Goal: Task Accomplishment & Management: Contribute content

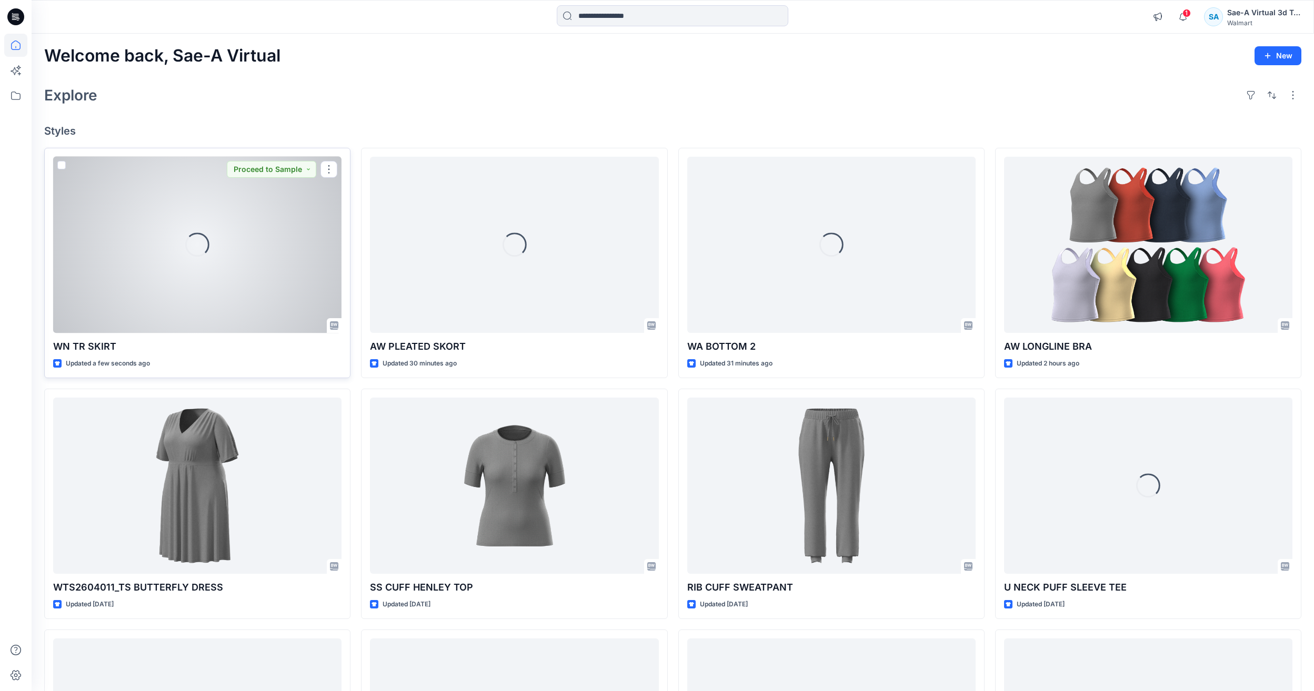
click at [183, 249] on div "Loading..." at bounding box center [197, 245] width 288 height 176
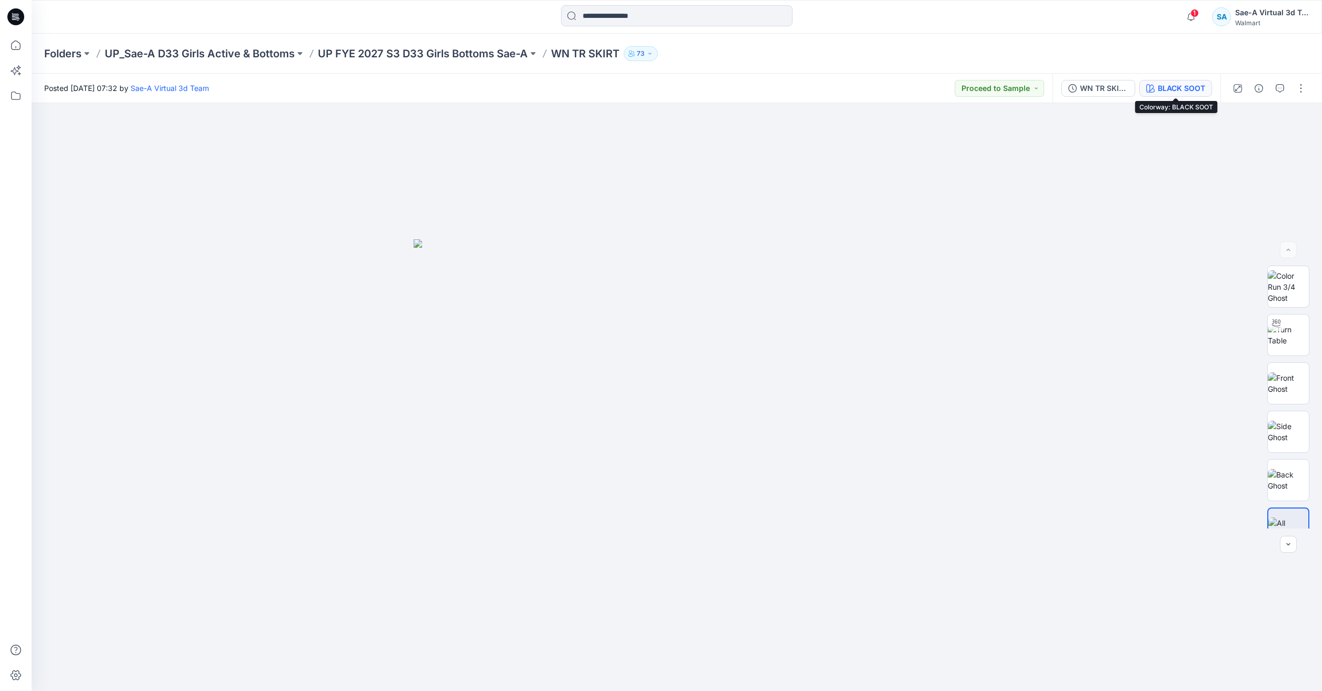
click at [1168, 93] on div "BLACK SOOT" at bounding box center [1181, 89] width 47 height 12
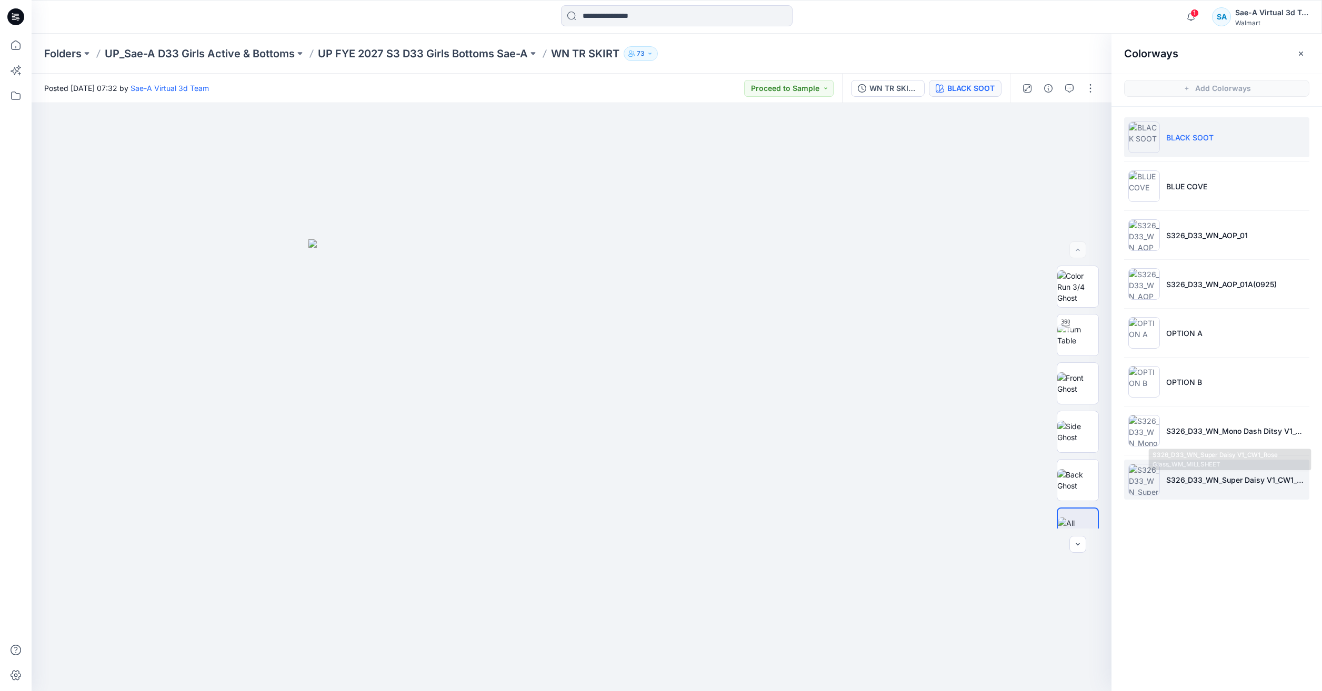
click at [1218, 478] on p "S326_D33_WN_Super Daisy V1_CW1_Rose Glass_WM_MILLSHEET" at bounding box center [1235, 480] width 139 height 11
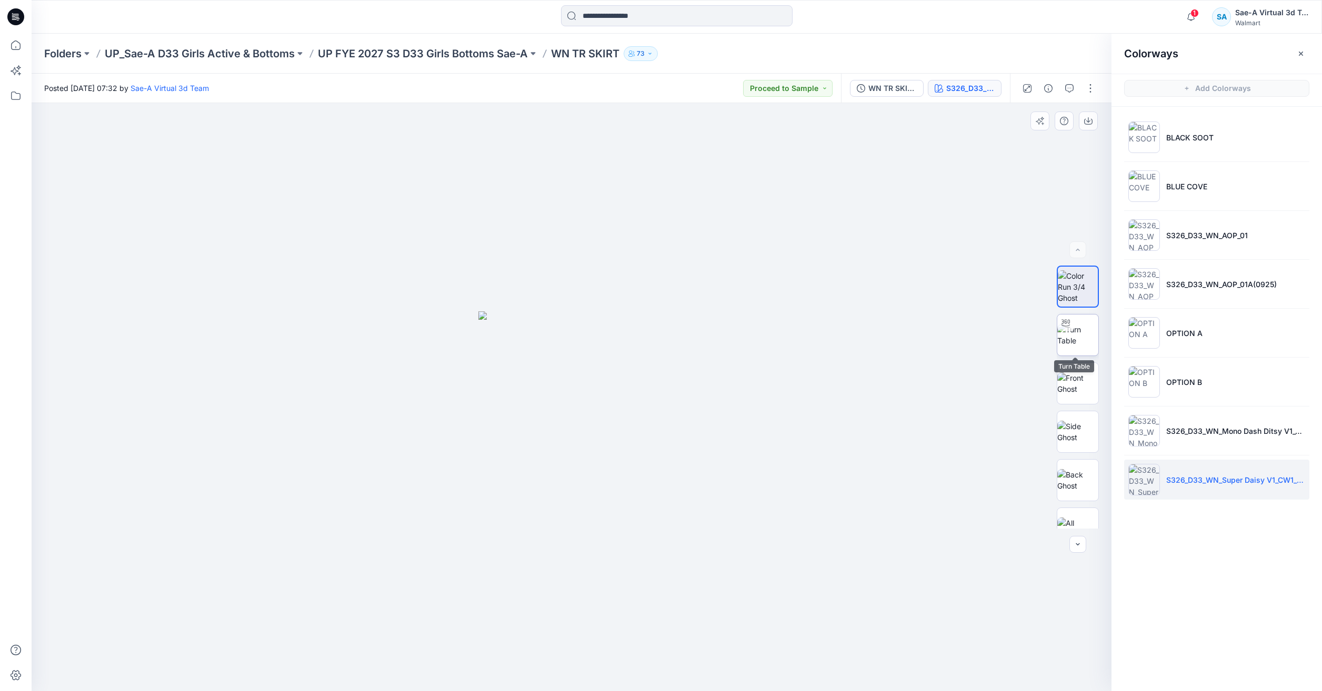
click at [1092, 343] on img at bounding box center [1077, 335] width 41 height 22
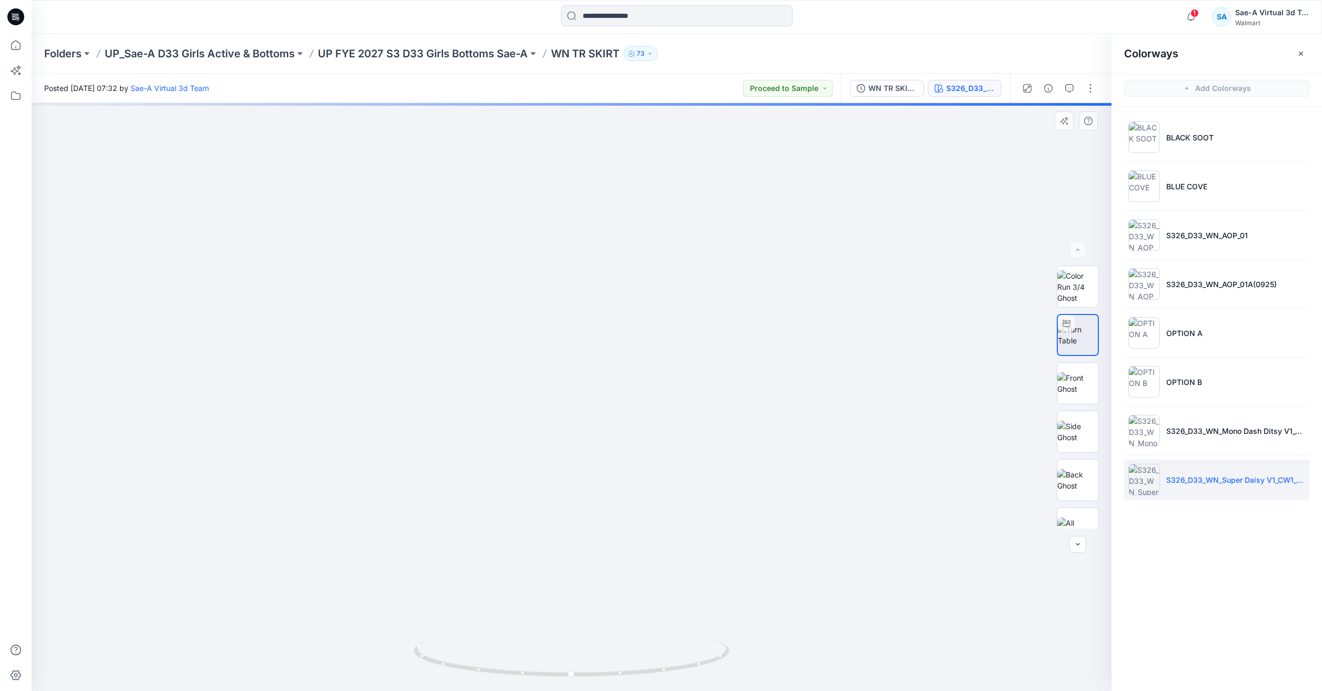
drag, startPoint x: 632, startPoint y: 425, endPoint x: 633, endPoint y: 330, distance: 94.7
drag, startPoint x: 614, startPoint y: 673, endPoint x: 688, endPoint y: 660, distance: 75.3
click at [688, 660] on icon at bounding box center [573, 659] width 318 height 39
drag, startPoint x: 706, startPoint y: 671, endPoint x: 645, endPoint y: 675, distance: 61.7
click at [645, 675] on icon at bounding box center [573, 659] width 318 height 39
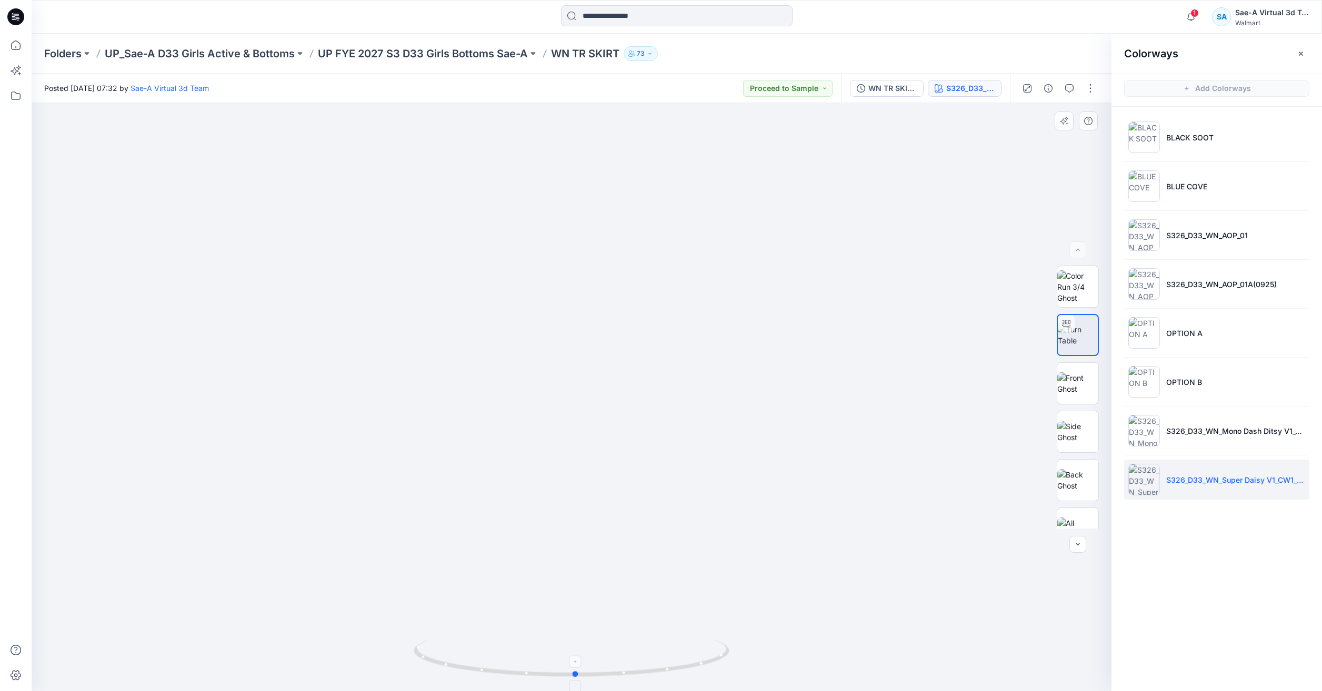
drag, startPoint x: 662, startPoint y: 666, endPoint x: 716, endPoint y: 657, distance: 55.0
click at [716, 657] on icon at bounding box center [573, 659] width 318 height 39
click at [19, 49] on icon at bounding box center [15, 45] width 9 height 9
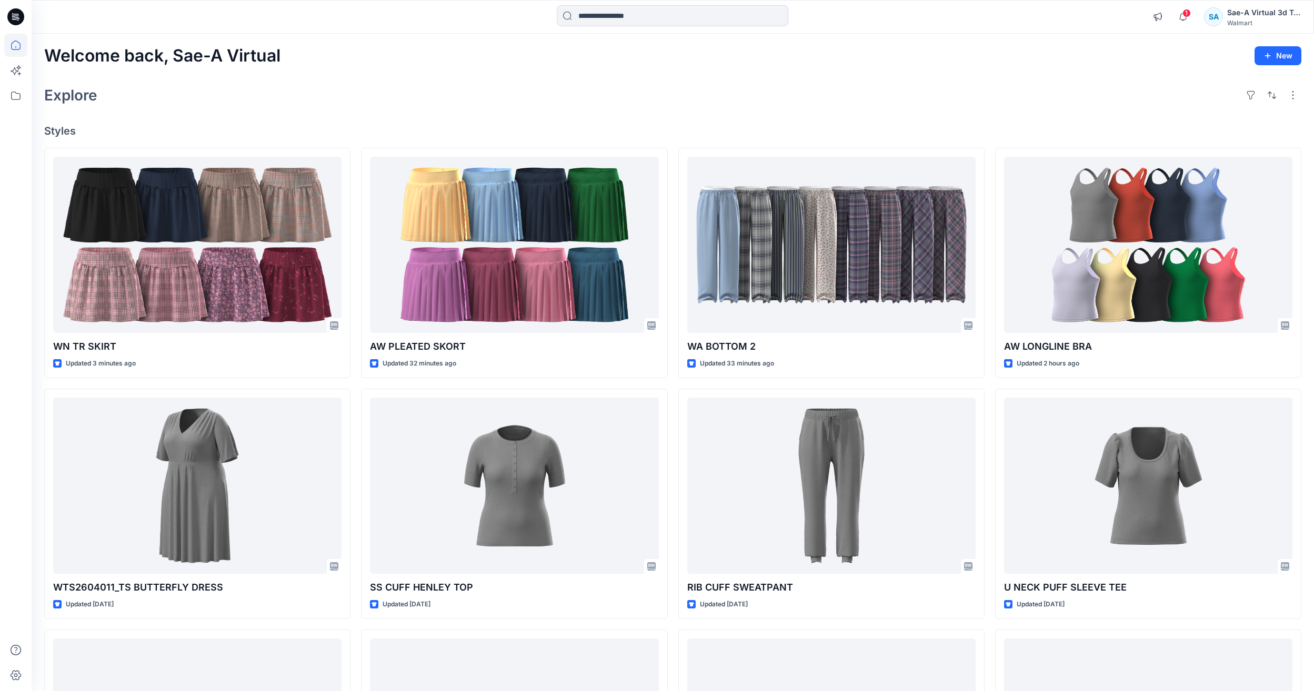
click at [1136, 125] on h4 "Styles" at bounding box center [672, 131] width 1257 height 13
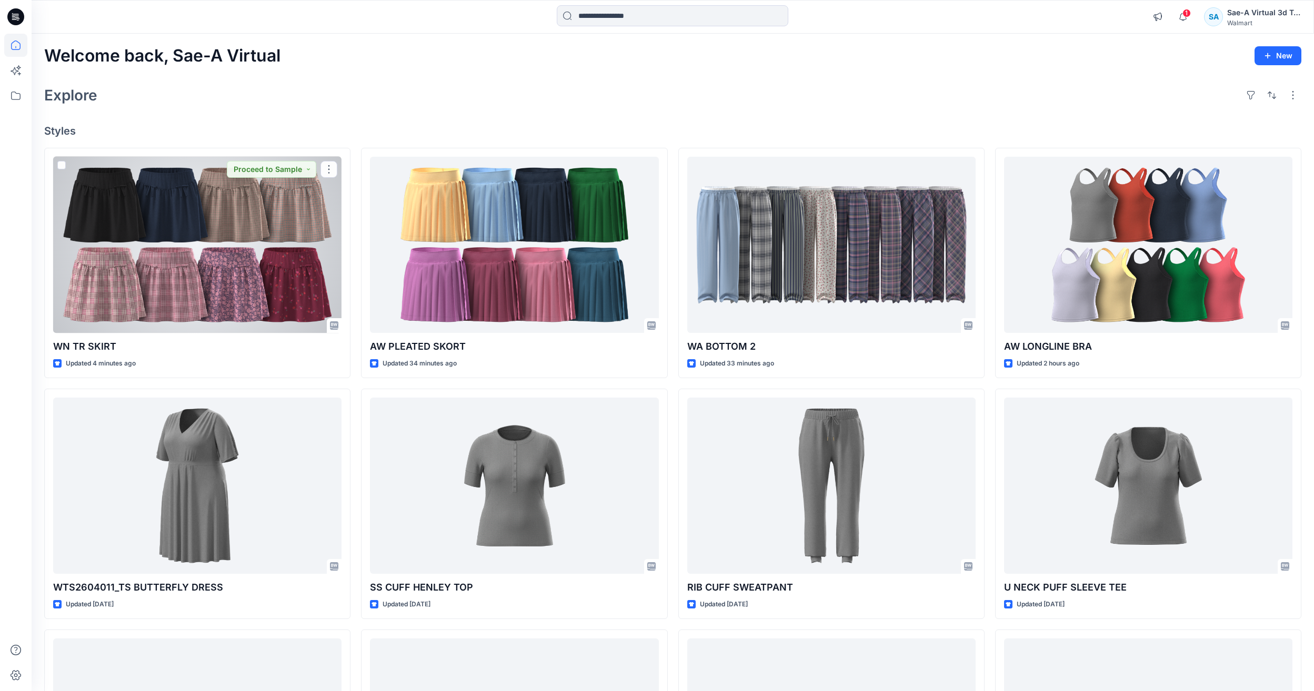
drag, startPoint x: 242, startPoint y: 236, endPoint x: 312, endPoint y: 216, distance: 72.9
click at [242, 236] on div at bounding box center [197, 245] width 288 height 176
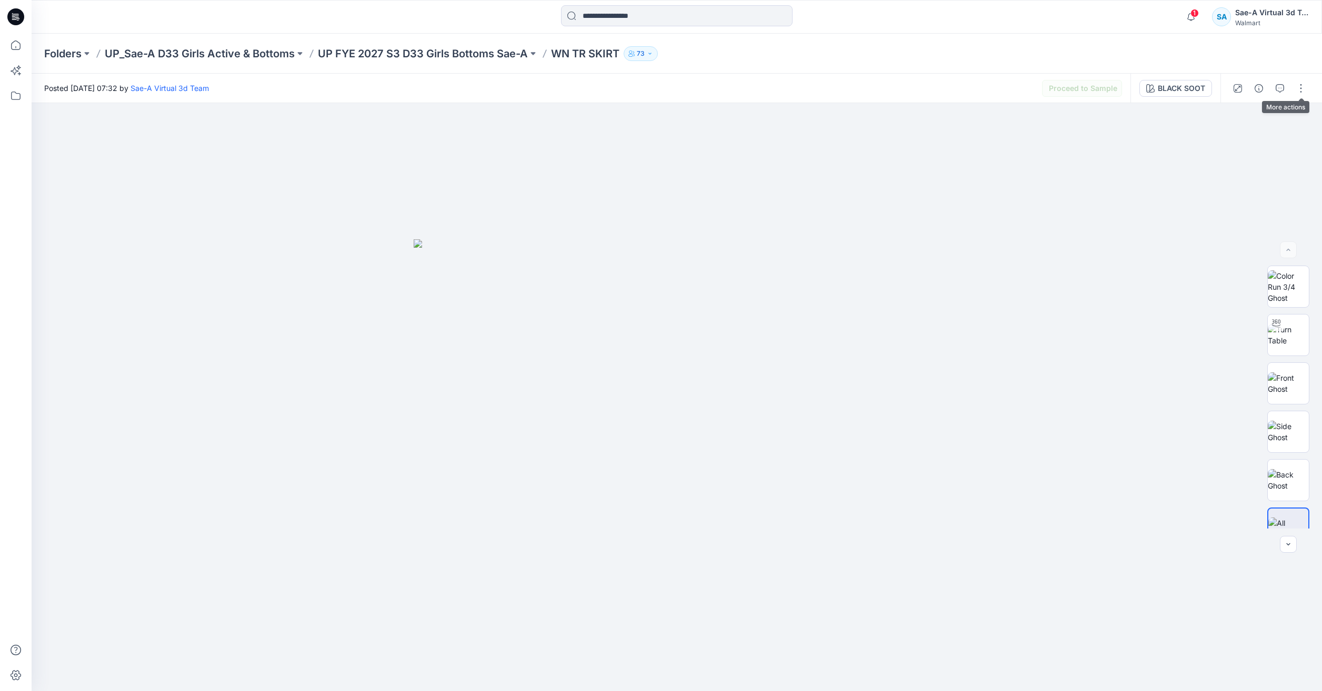
click at [1294, 90] on button "button" at bounding box center [1300, 88] width 17 height 17
click at [1231, 144] on p "Edit" at bounding box center [1233, 142] width 13 height 11
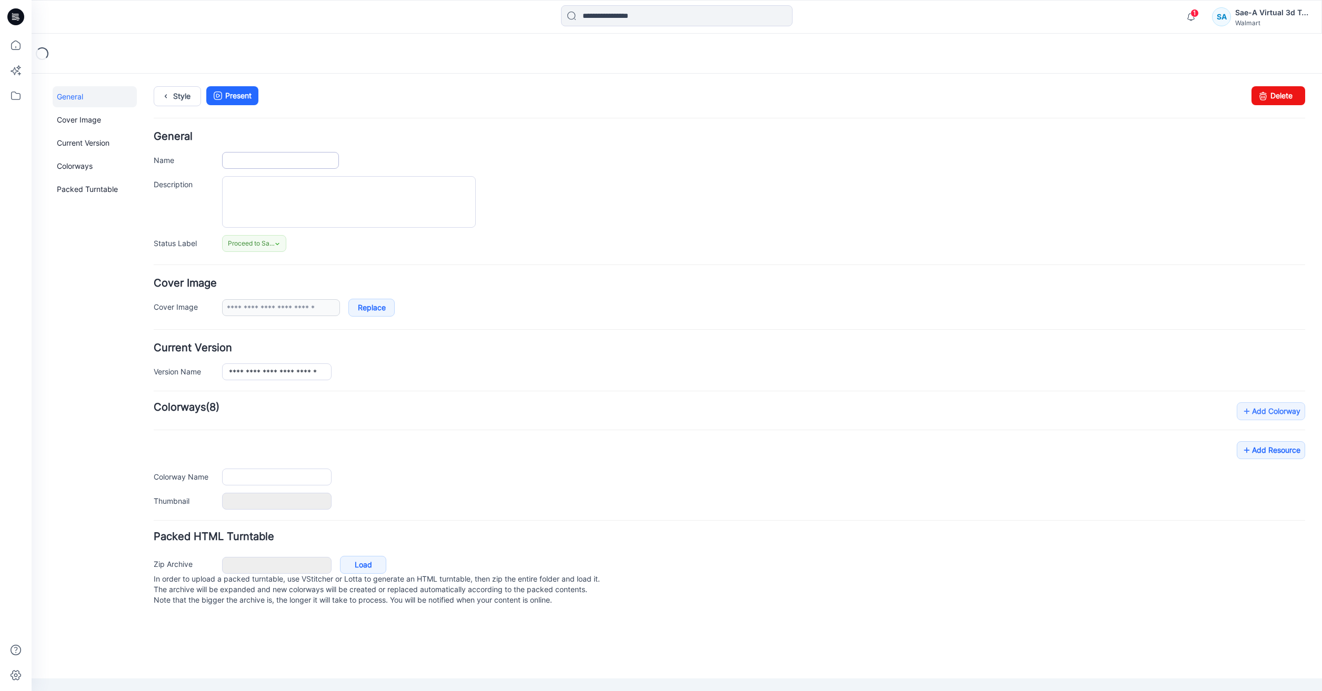
type input "**********"
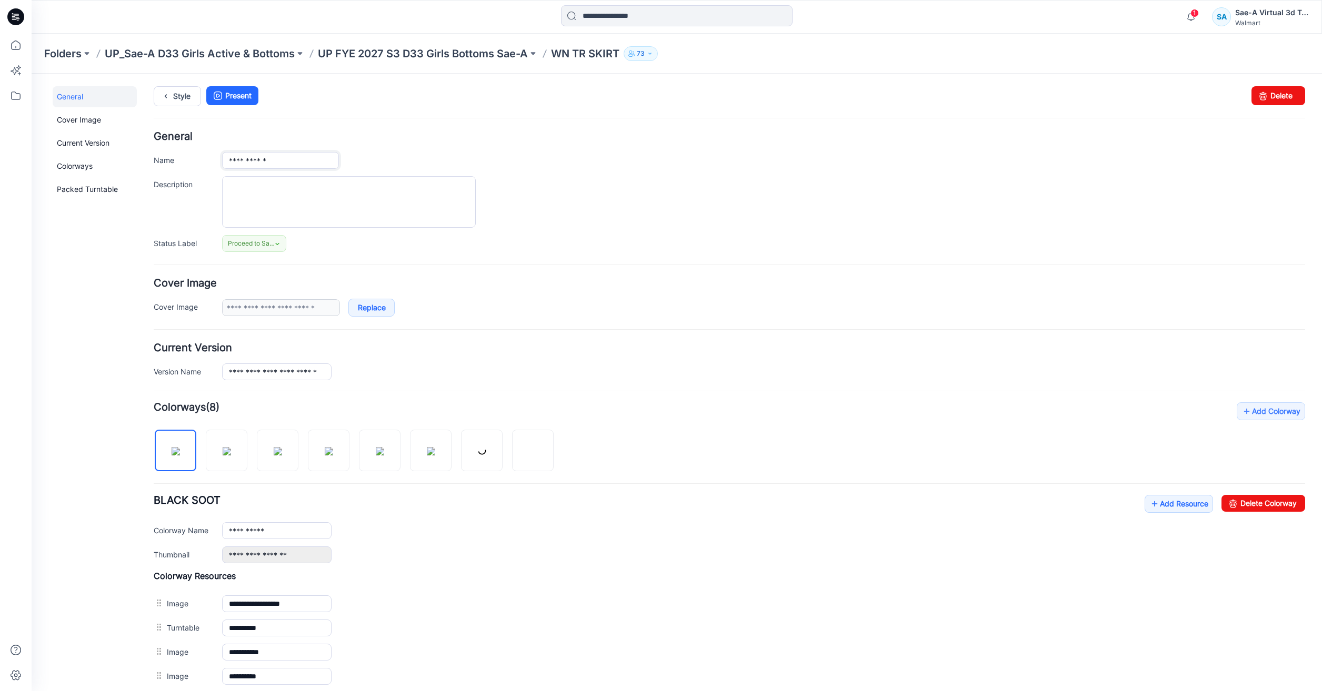
drag, startPoint x: 298, startPoint y: 155, endPoint x: 187, endPoint y: 161, distance: 111.7
click at [187, 161] on div "**********" at bounding box center [729, 160] width 1151 height 17
paste input "*"
type input "**********"
click at [655, 299] on div "**********" at bounding box center [763, 308] width 1083 height 18
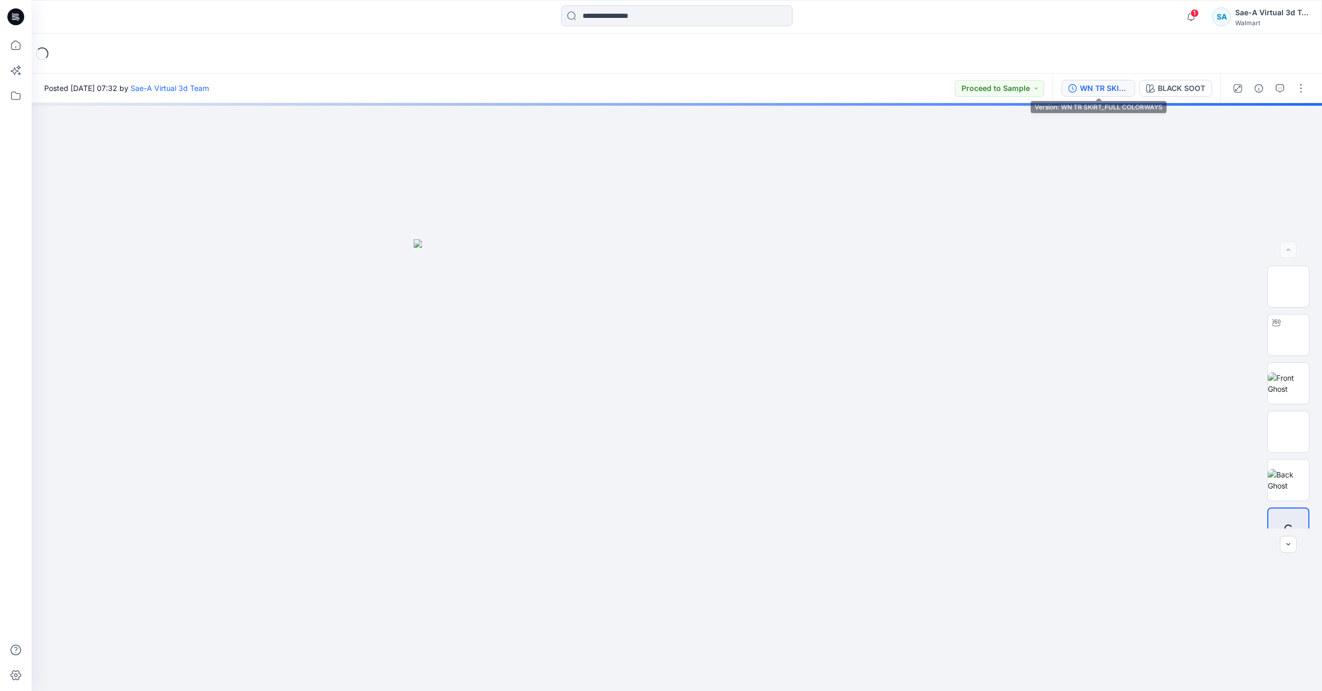
click at [1087, 93] on div "WN TR SKIRT_FULL COLORWAYS" at bounding box center [1104, 89] width 48 height 12
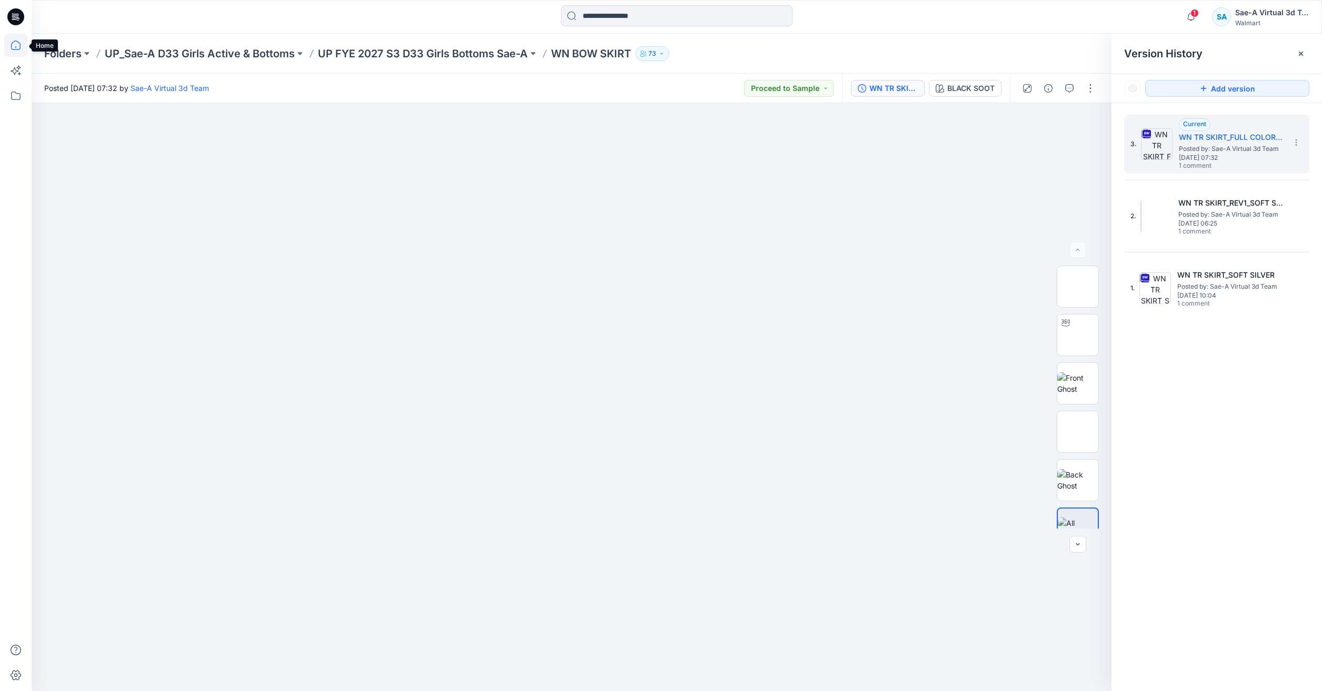
click at [14, 34] on icon at bounding box center [15, 45] width 23 height 23
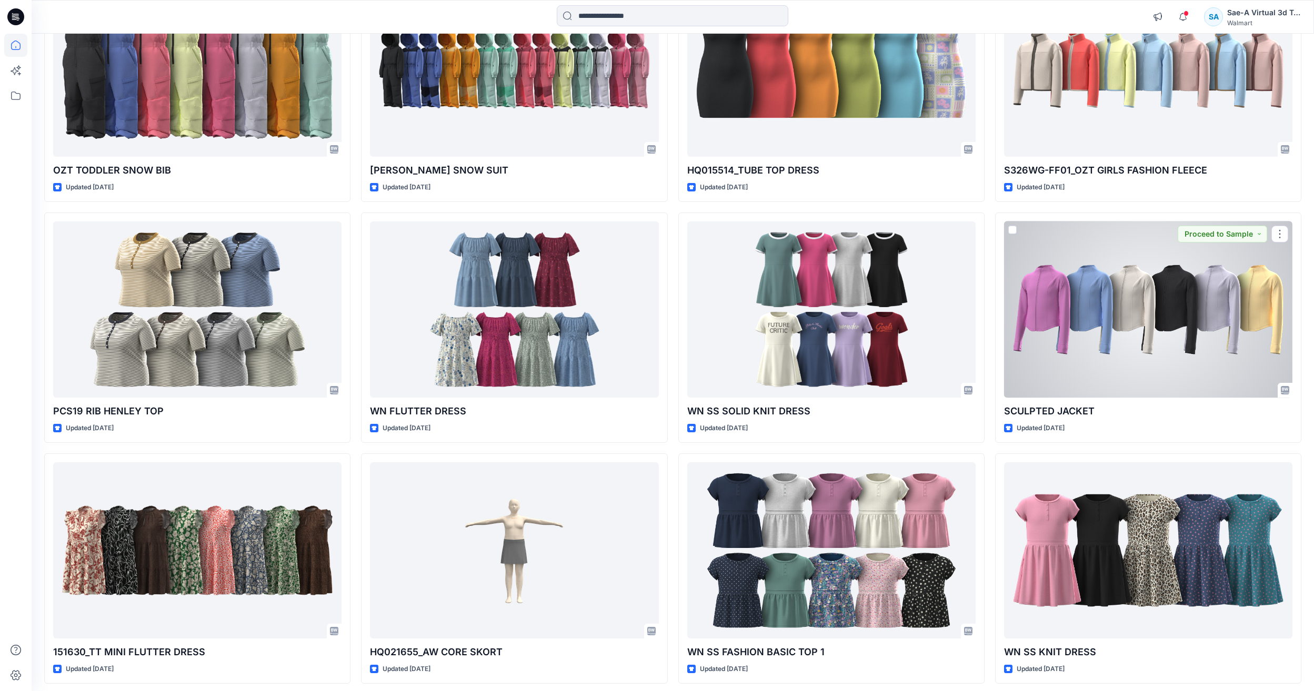
scroll to position [1626, 0]
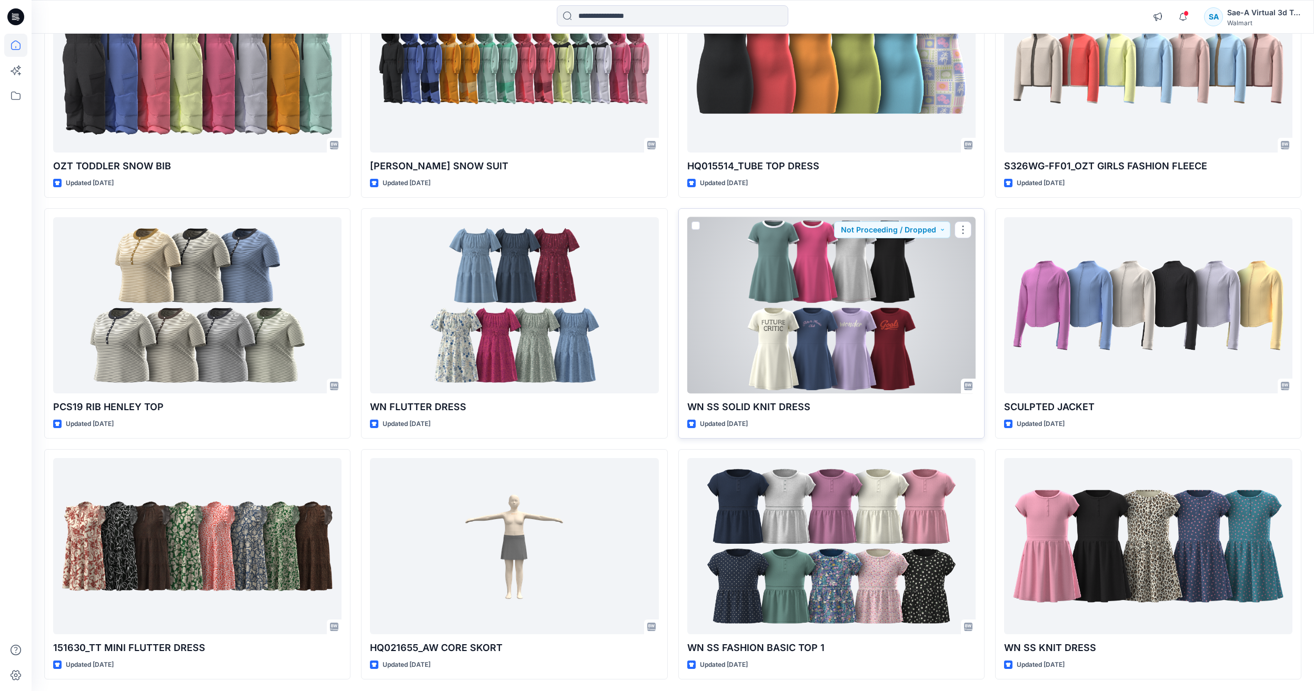
click at [888, 332] on div at bounding box center [831, 305] width 288 height 176
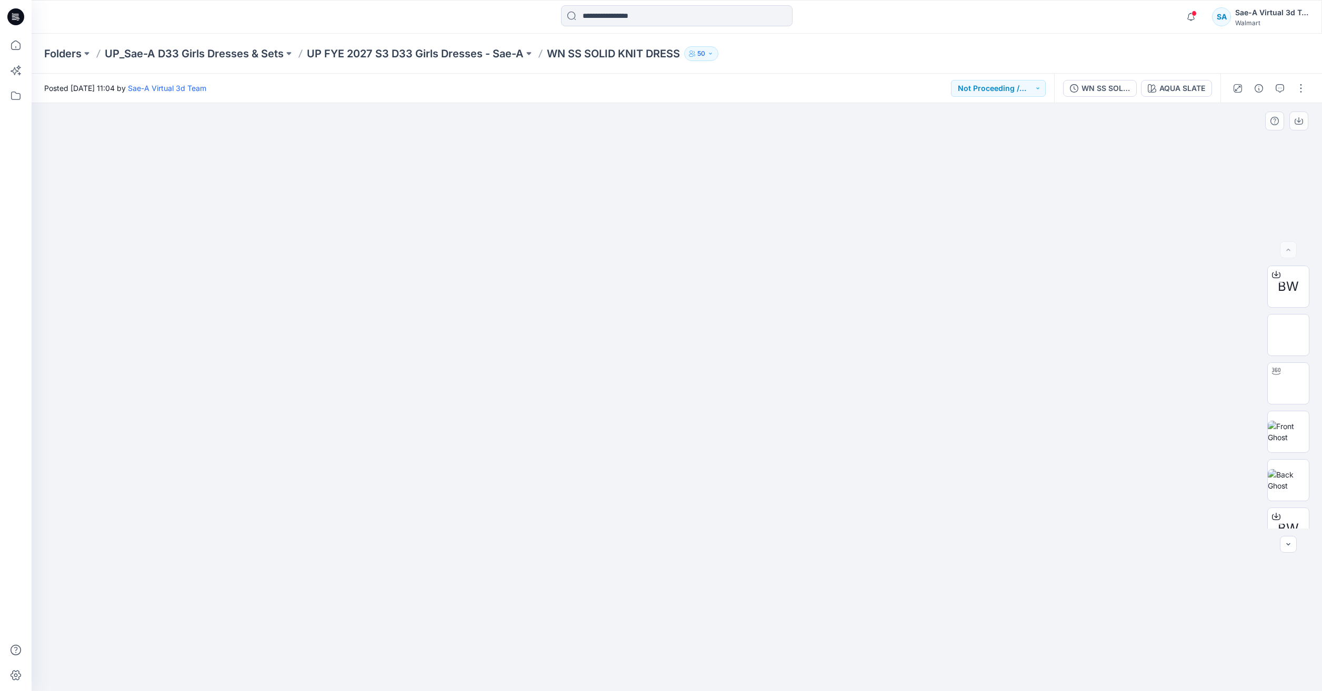
click at [1052, 351] on div at bounding box center [677, 397] width 1290 height 588
click at [14, 48] on icon at bounding box center [15, 45] width 23 height 23
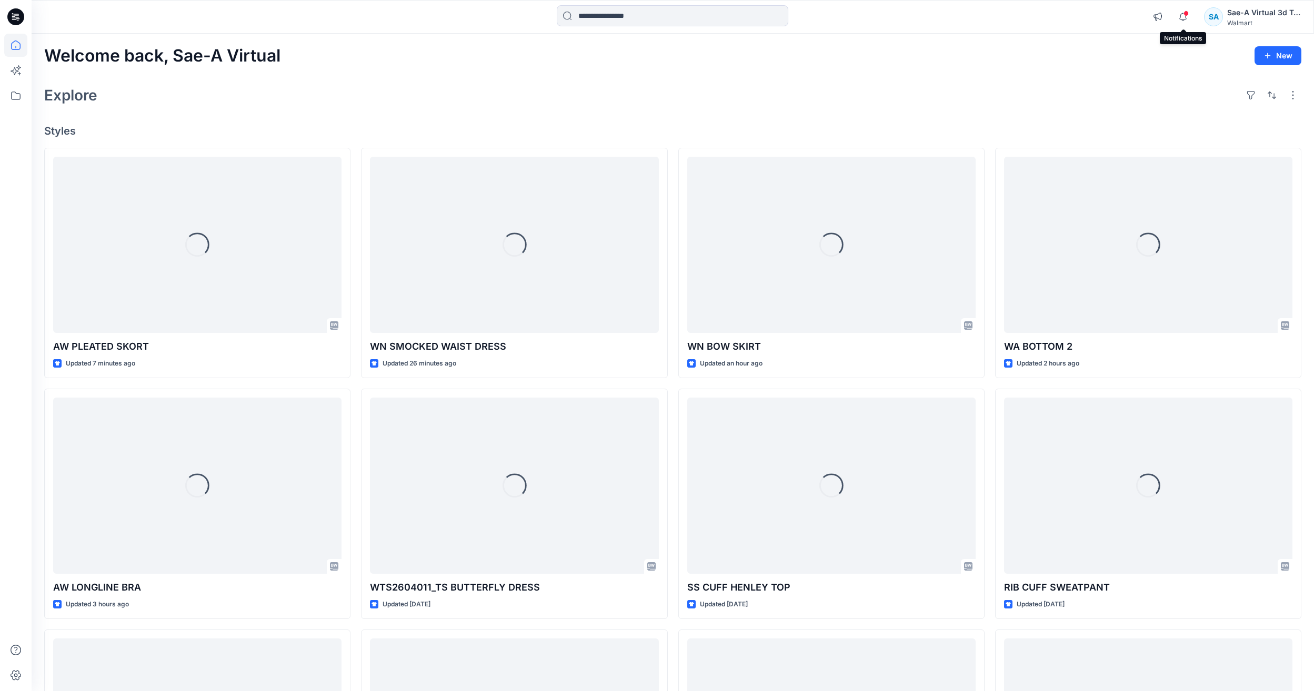
click at [1183, 12] on span at bounding box center [1185, 14] width 5 height 6
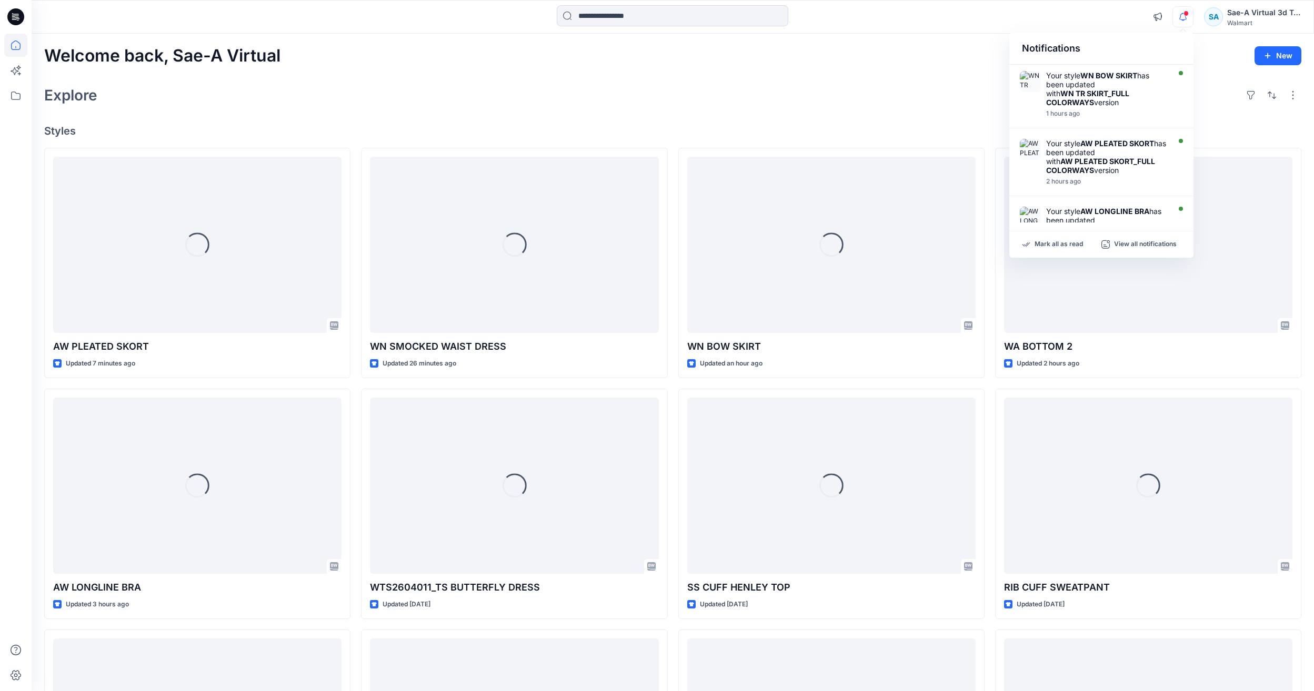
click at [933, 105] on div "Explore" at bounding box center [672, 95] width 1257 height 25
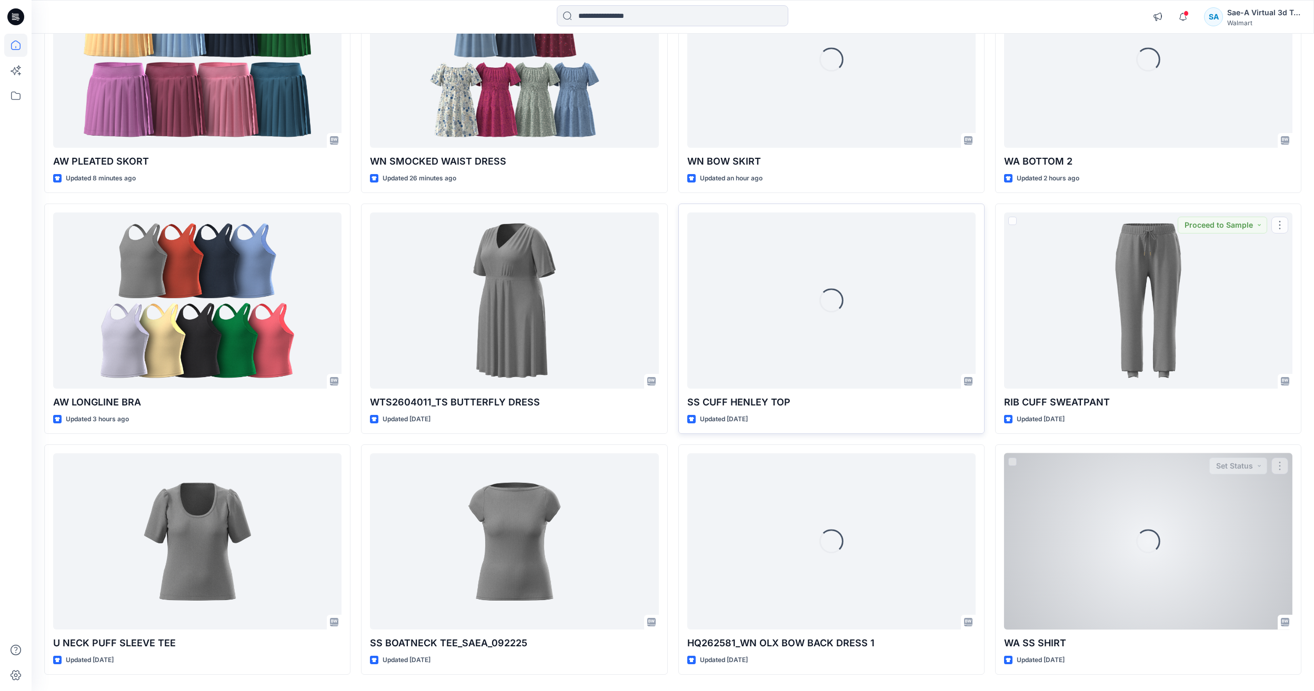
scroll to position [210, 0]
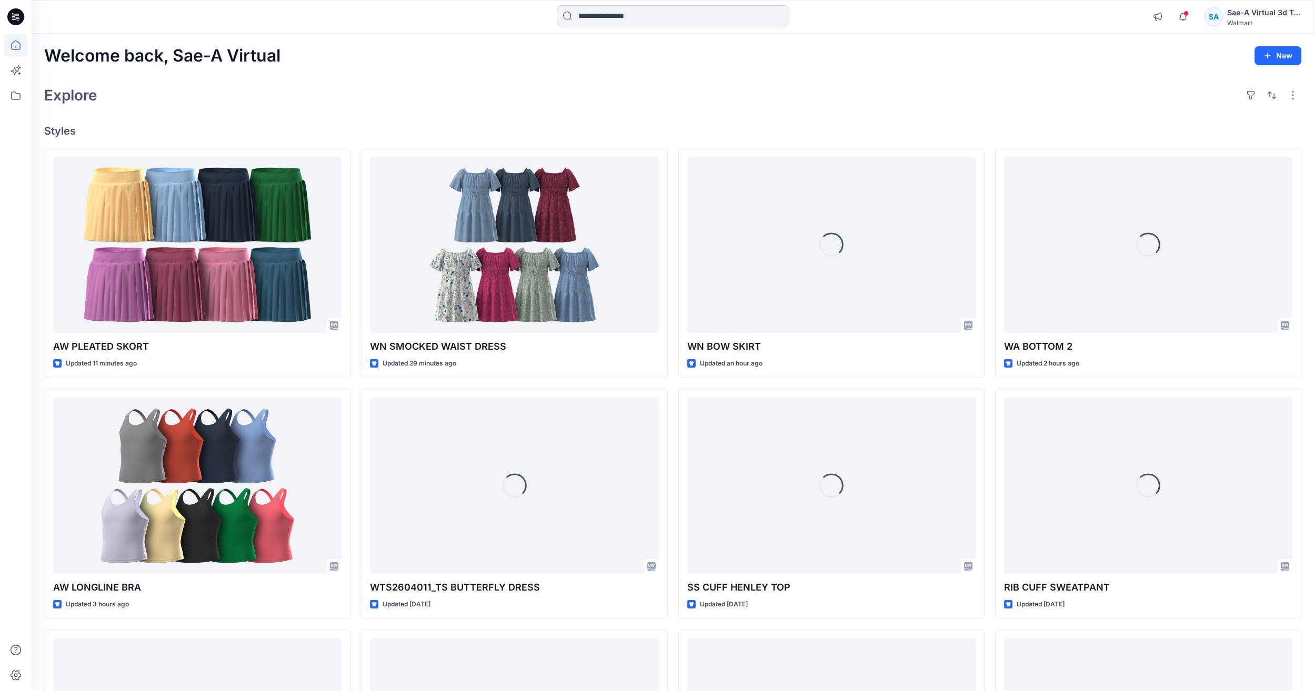
click at [605, 17] on input at bounding box center [673, 15] width 232 height 21
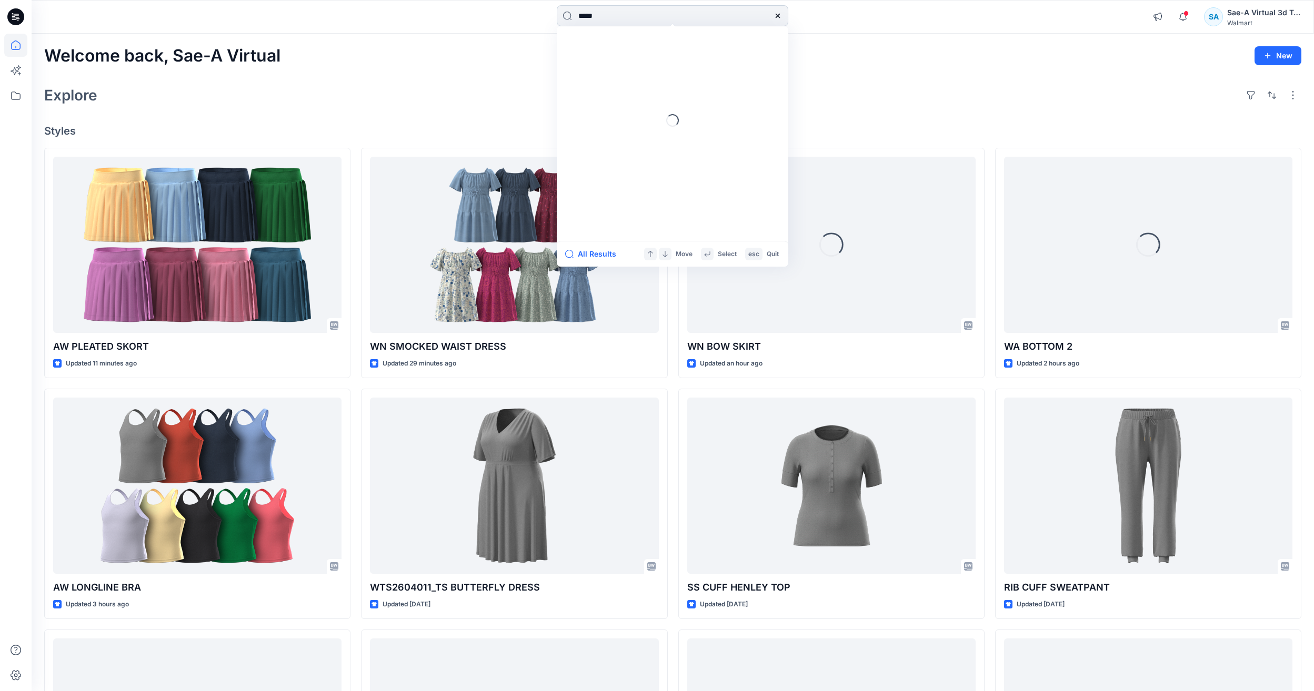
type input "******"
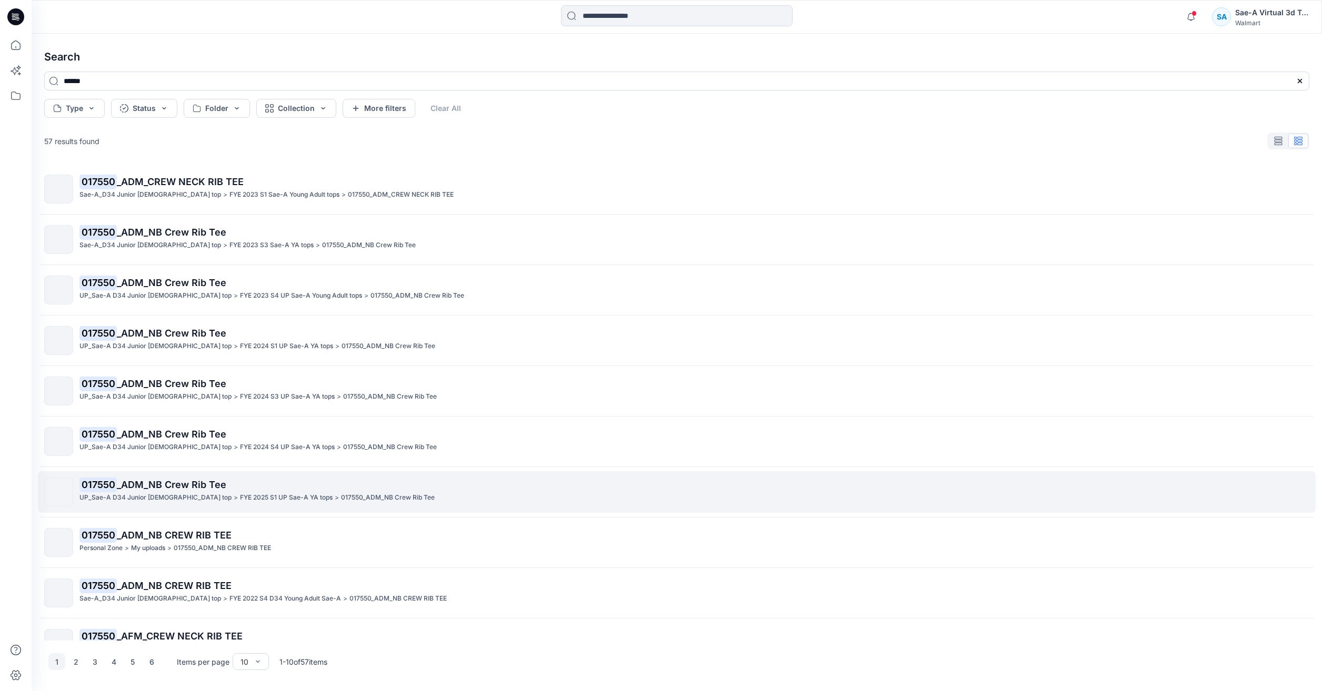
scroll to position [28, 0]
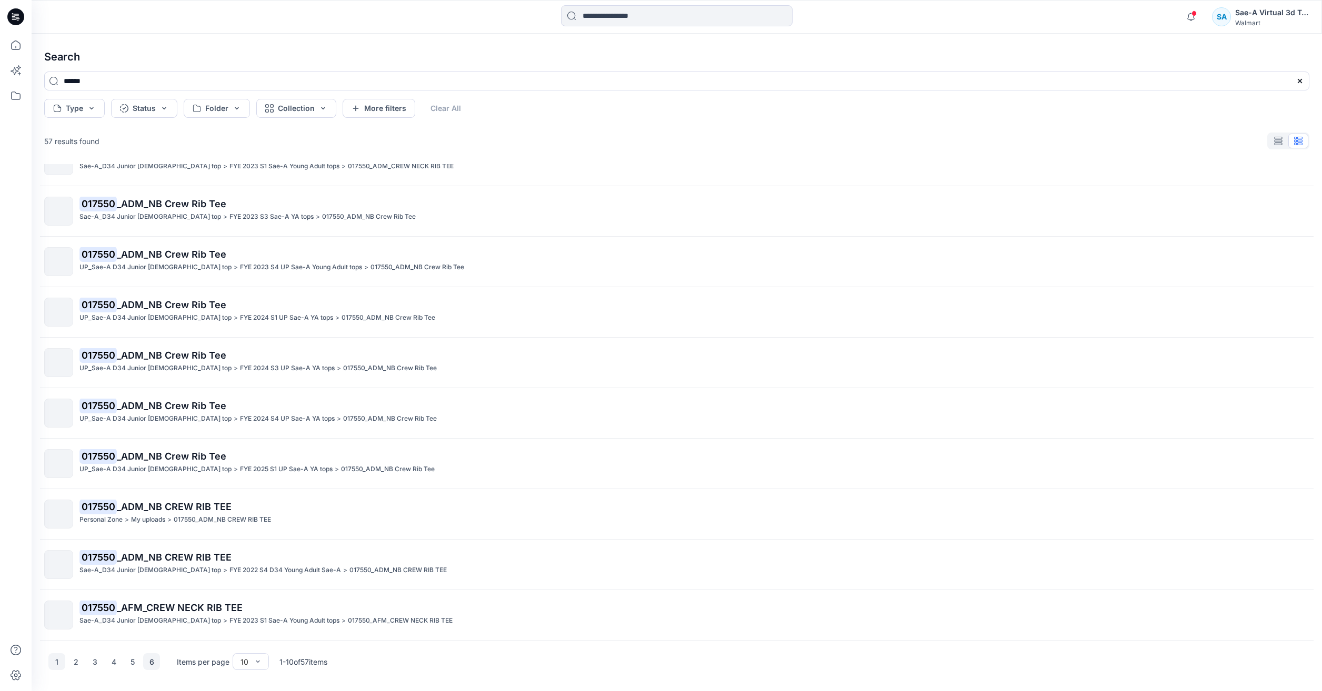
click at [156, 662] on button "6" at bounding box center [151, 662] width 17 height 17
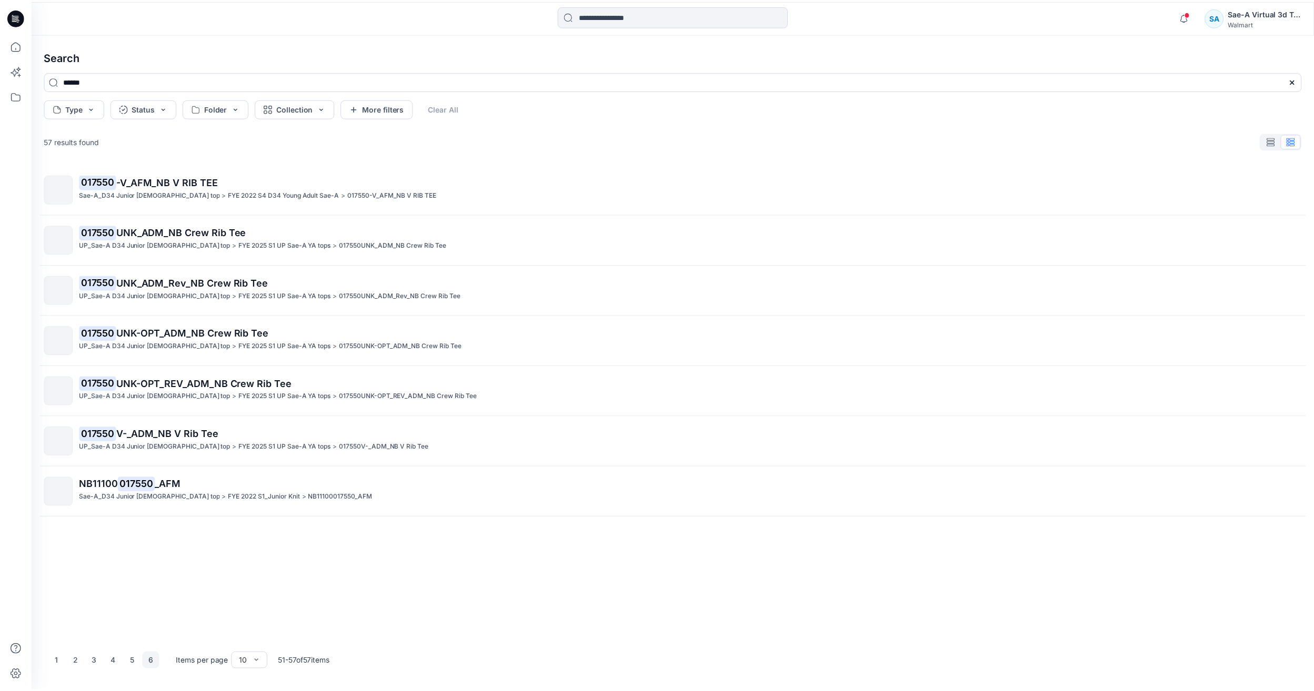
scroll to position [0, 0]
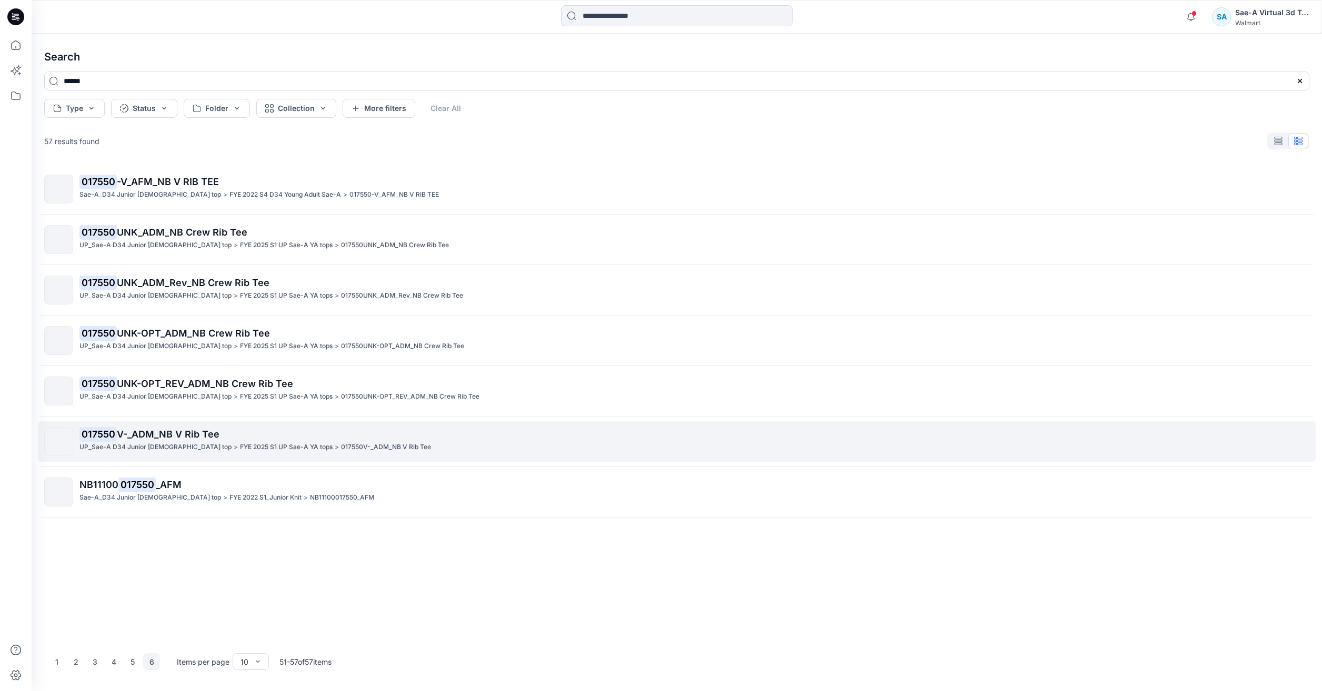
click at [251, 431] on p "017550 V-_ADM_NB V Rib Tee" at bounding box center [693, 434] width 1229 height 15
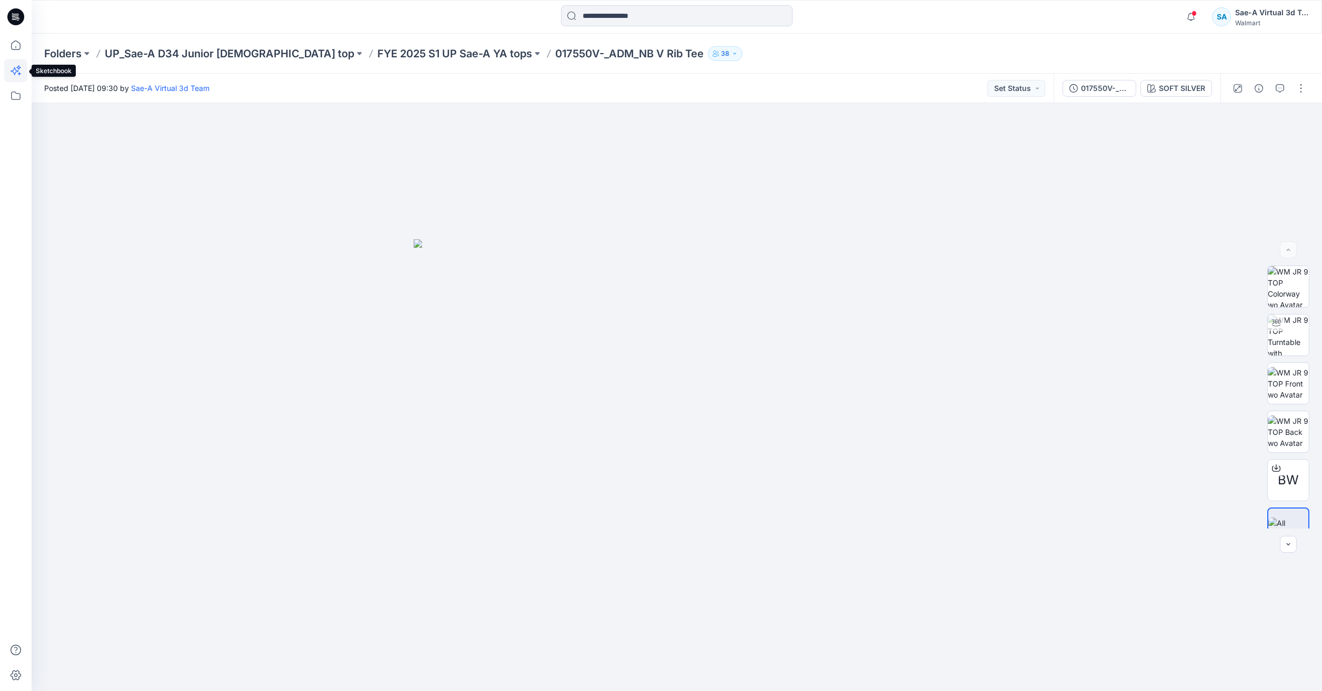
click at [24, 61] on icon at bounding box center [15, 70] width 23 height 23
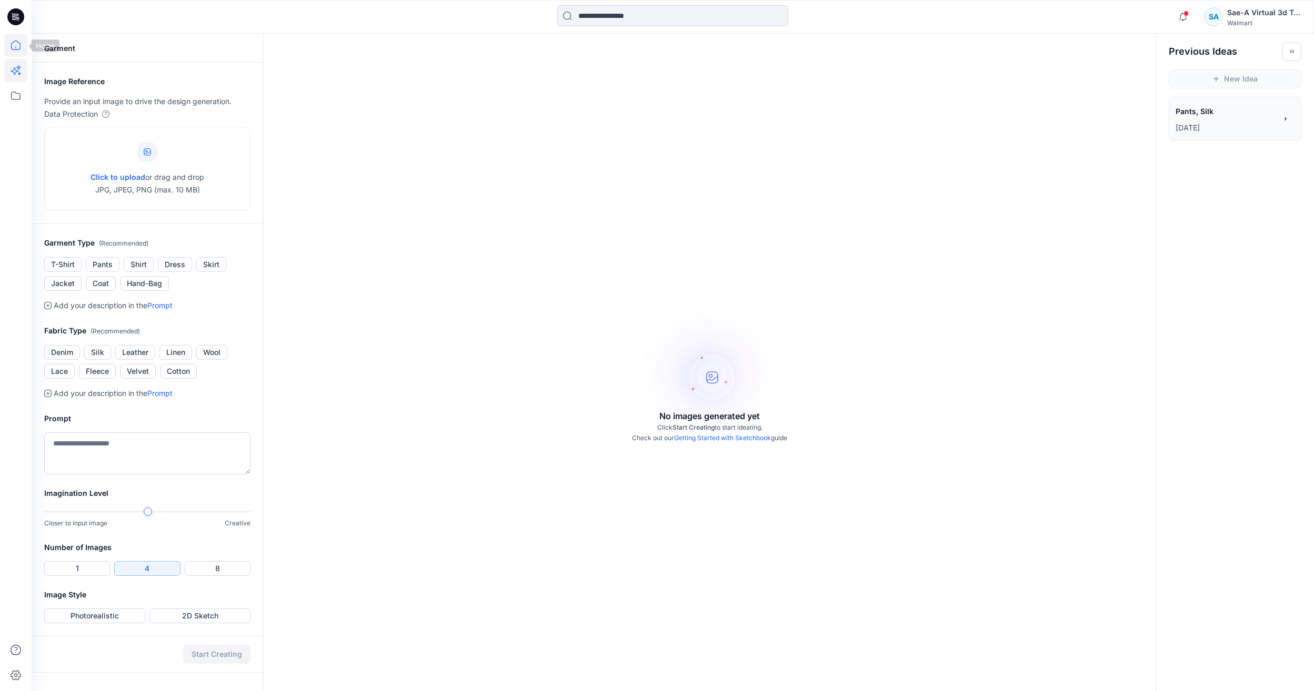
click at [15, 34] on icon at bounding box center [15, 45] width 23 height 23
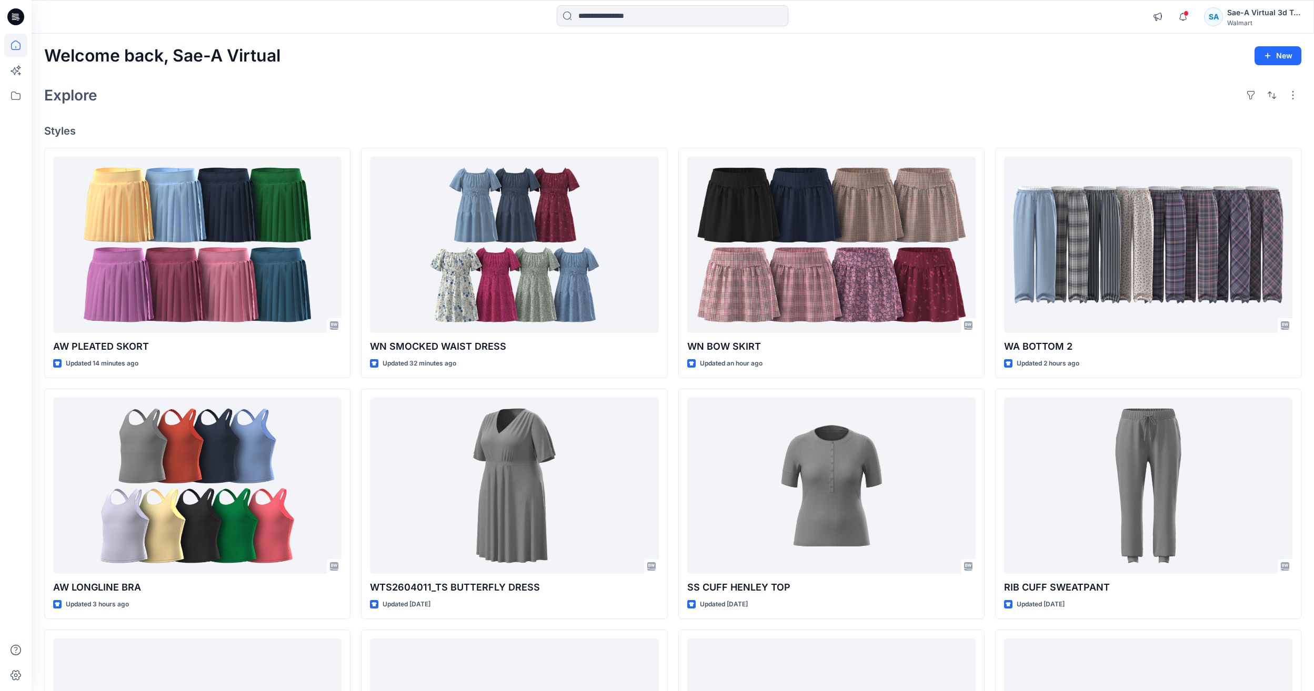
click at [1170, 13] on div "Notifications Your style WN BOW SKIRT has been updated with WN TR SKIRT_FULL CO…" at bounding box center [1224, 16] width 154 height 23
click at [1179, 15] on icon "button" at bounding box center [1183, 16] width 20 height 21
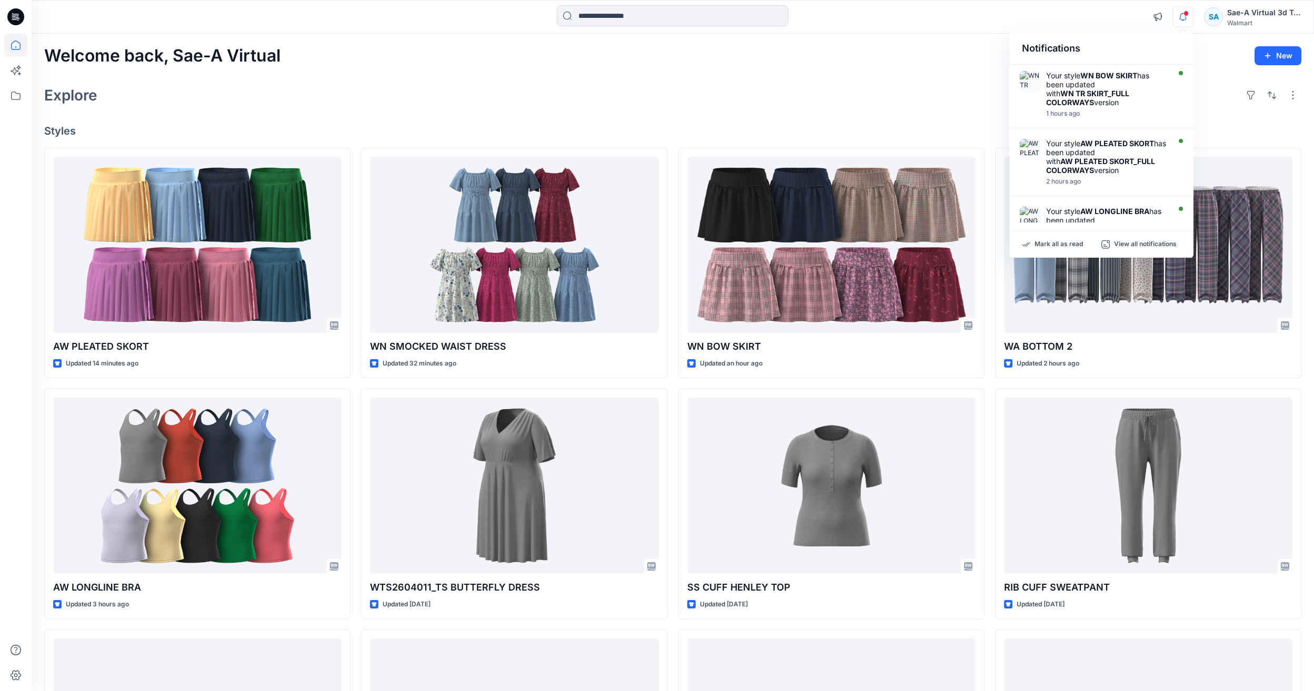
click at [740, 120] on div "Welcome back, Sae-A Virtual New Explore Styles AW PLEATED SKORT Updated 14 minu…" at bounding box center [673, 472] width 1282 height 877
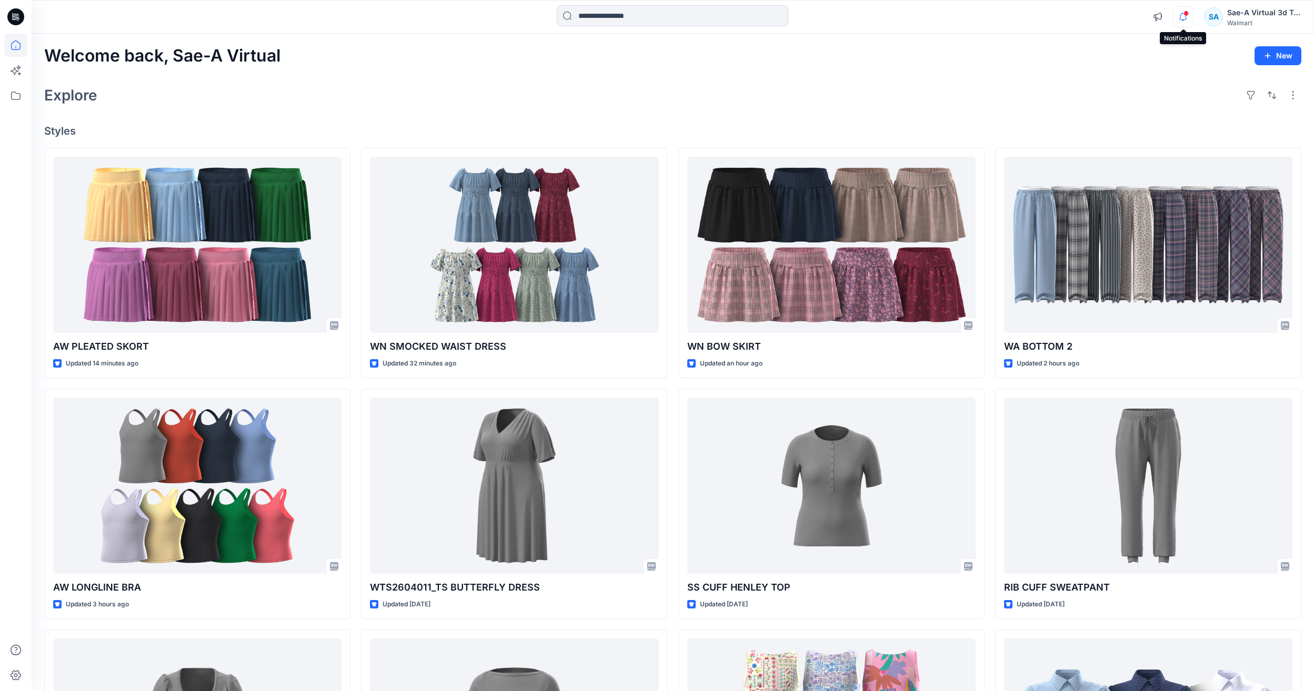
click at [1190, 16] on icon "button" at bounding box center [1183, 16] width 20 height 21
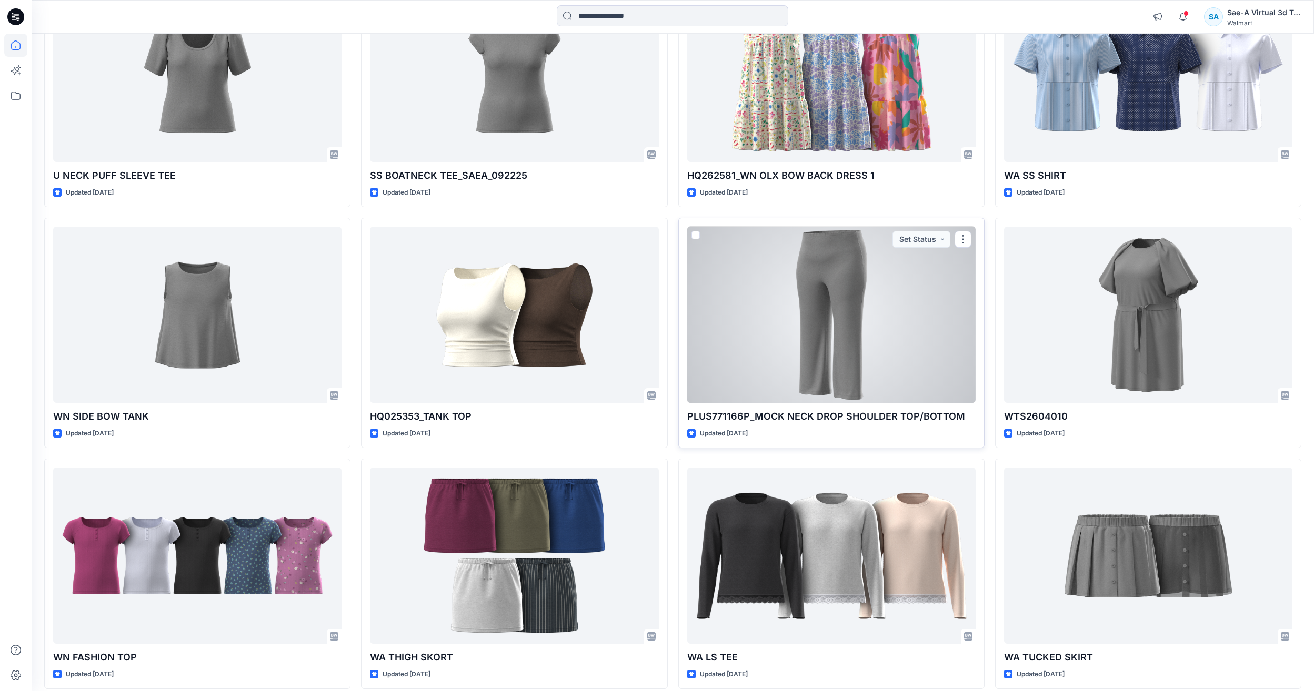
scroll to position [684, 0]
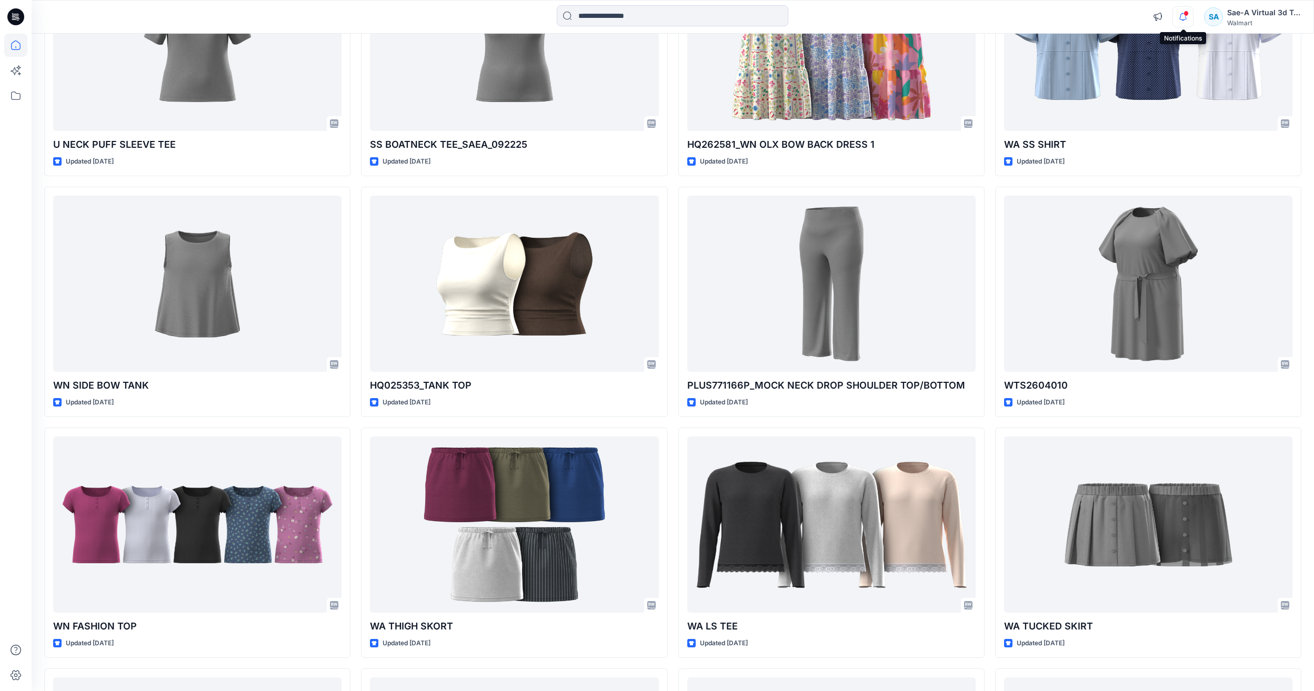
click at [1180, 14] on icon "button" at bounding box center [1183, 16] width 20 height 21
